Goal: Information Seeking & Learning: Learn about a topic

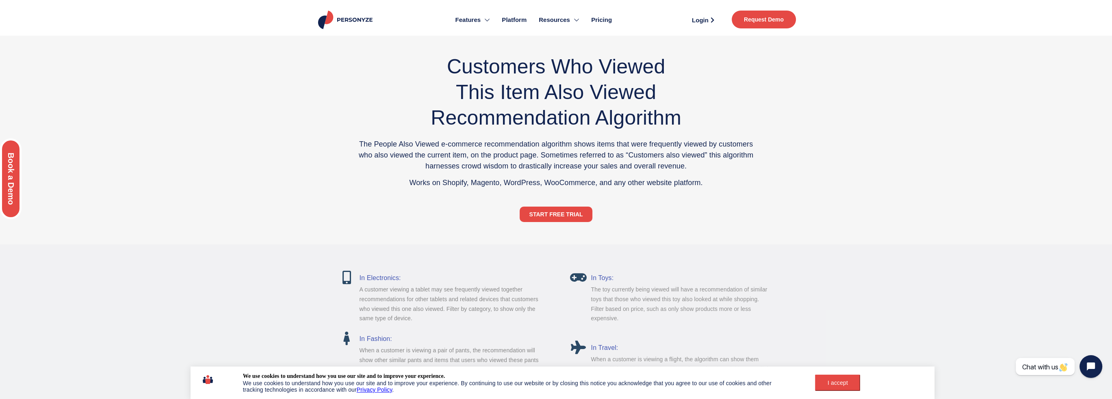
click at [495, 155] on p "The People Also Viewed e-commerce recommendation algorithm shows items that wer…" at bounding box center [556, 155] width 397 height 33
drag, startPoint x: 423, startPoint y: 145, endPoint x: 691, endPoint y: 143, distance: 267.8
click at [691, 143] on p "The People Also Viewed e-commerce recommendation algorithm shows items that wer…" at bounding box center [556, 155] width 397 height 33
click at [716, 144] on p "The People Also Viewed e-commerce recommendation algorithm shows items that wer…" at bounding box center [556, 155] width 397 height 33
drag, startPoint x: 442, startPoint y: 159, endPoint x: 539, endPoint y: 157, distance: 96.7
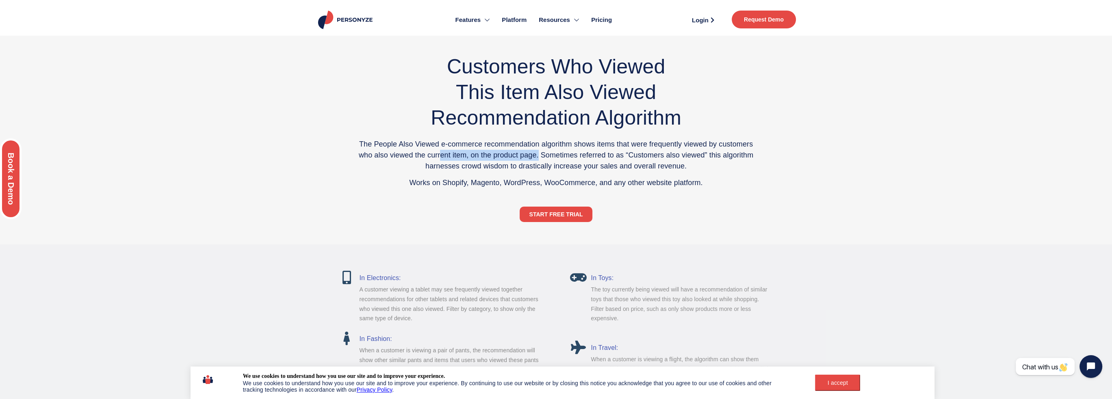
click at [539, 157] on p "The People Also Viewed e-commerce recommendation algorithm shows items that wer…" at bounding box center [556, 155] width 397 height 33
click at [553, 156] on p "The People Also Viewed e-commerce recommendation algorithm shows items that wer…" at bounding box center [556, 155] width 397 height 33
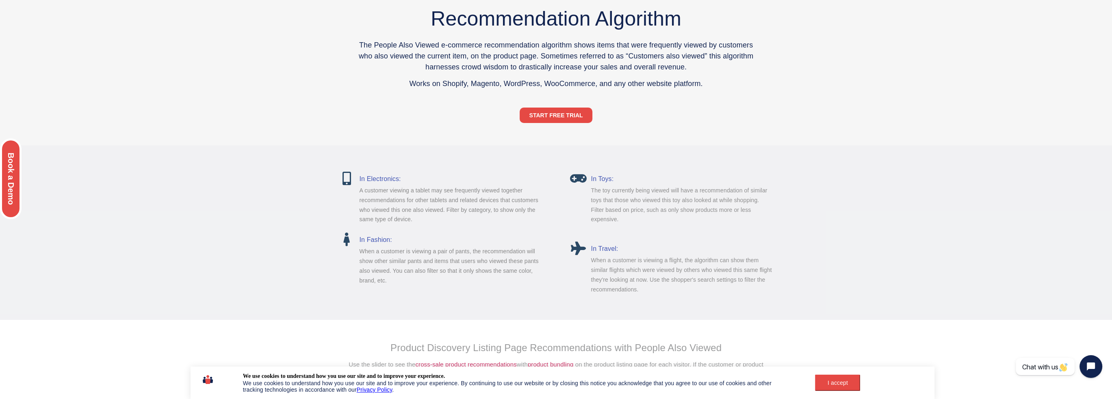
scroll to position [132, 0]
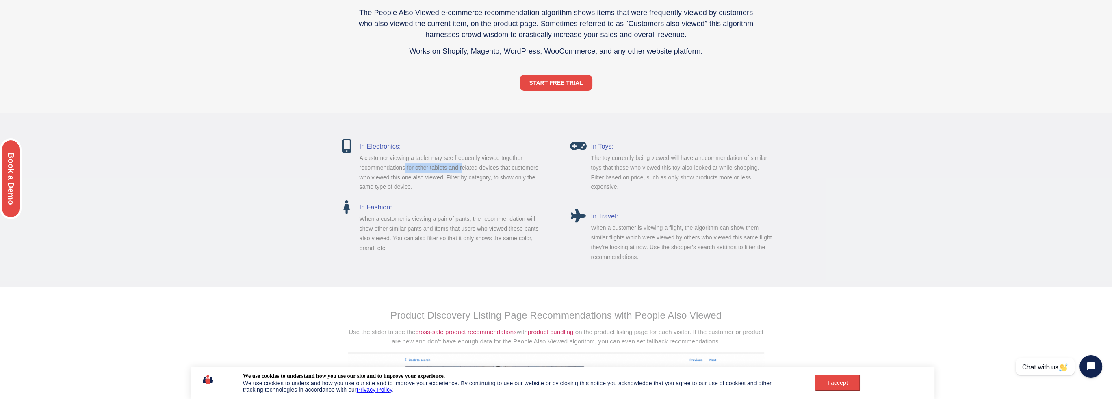
drag, startPoint x: 387, startPoint y: 169, endPoint x: 444, endPoint y: 166, distance: 57.4
click at [444, 166] on p "A customer viewing a tablet may see frequently viewed together recommendations …" at bounding box center [452, 173] width 184 height 39
click at [461, 167] on p "A customer viewing a tablet may see frequently viewed together recommendations …" at bounding box center [452, 173] width 184 height 39
drag, startPoint x: 360, startPoint y: 176, endPoint x: 451, endPoint y: 175, distance: 91.0
click at [451, 175] on p "A customer viewing a tablet may see frequently viewed together recommendations …" at bounding box center [452, 173] width 184 height 39
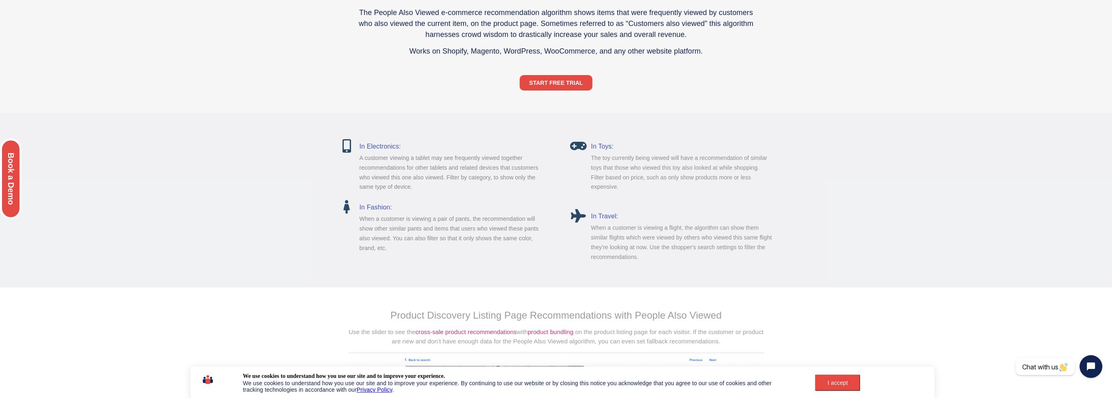
click at [461, 176] on p "A customer viewing a tablet may see frequently viewed together recommendations …" at bounding box center [452, 173] width 184 height 39
drag, startPoint x: 408, startPoint y: 220, endPoint x: 457, endPoint y: 219, distance: 48.8
click at [457, 219] on p "When a customer is viewing a pair of pants, the recommendation will show other …" at bounding box center [452, 234] width 184 height 39
click at [491, 220] on p "When a customer is viewing a pair of pants, the recommendation will show other …" at bounding box center [452, 234] width 184 height 39
drag, startPoint x: 475, startPoint y: 217, endPoint x: 510, endPoint y: 217, distance: 35.8
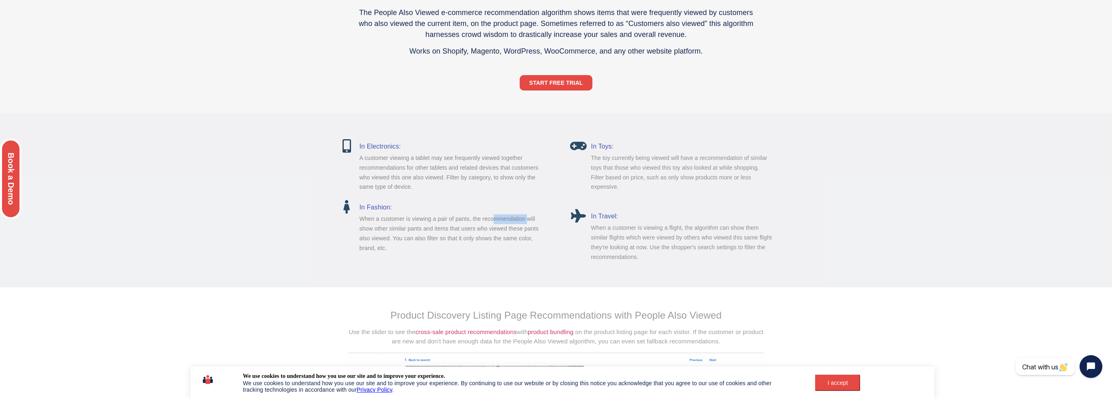
click at [510, 217] on p "When a customer is viewing a pair of pants, the recommendation will show other …" at bounding box center [452, 234] width 184 height 39
click at [371, 229] on p "When a customer is viewing a pair of pants, the recommendation will show other …" at bounding box center [452, 234] width 184 height 39
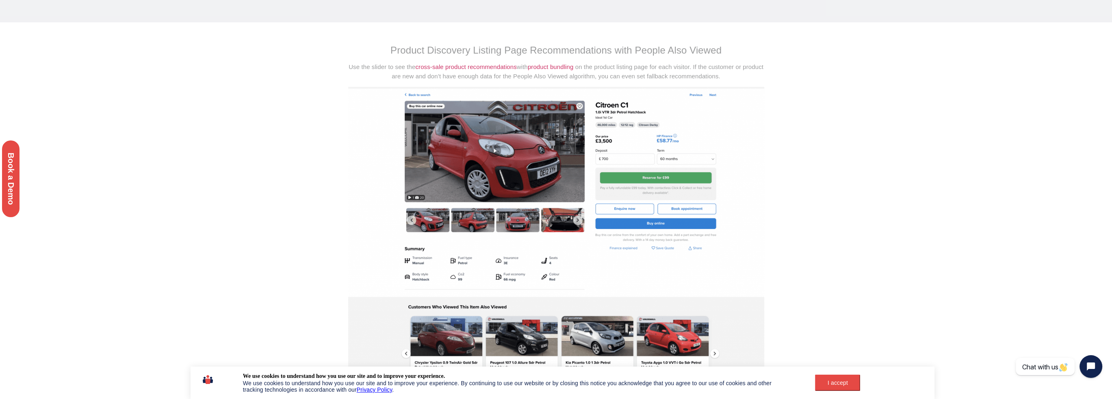
scroll to position [405, 0]
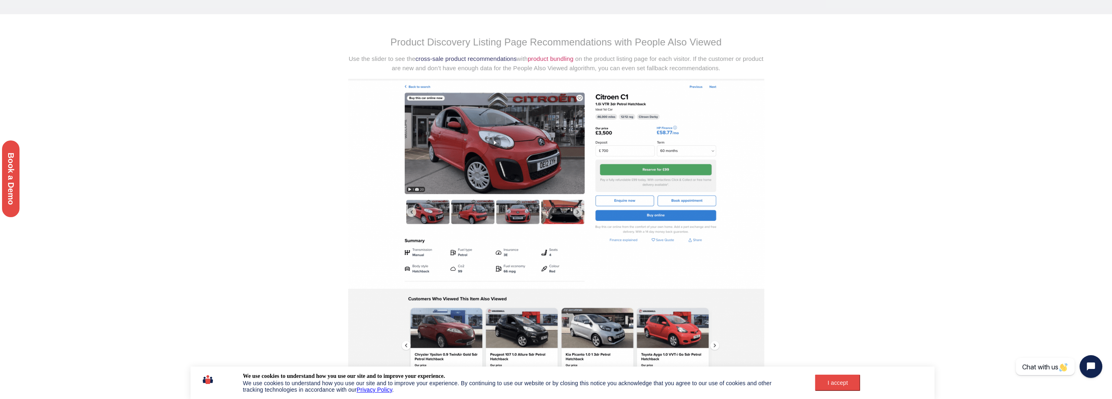
click at [441, 59] on link "cross-sale product recommendations" at bounding box center [465, 58] width 101 height 7
